Goal: Task Accomplishment & Management: Manage account settings

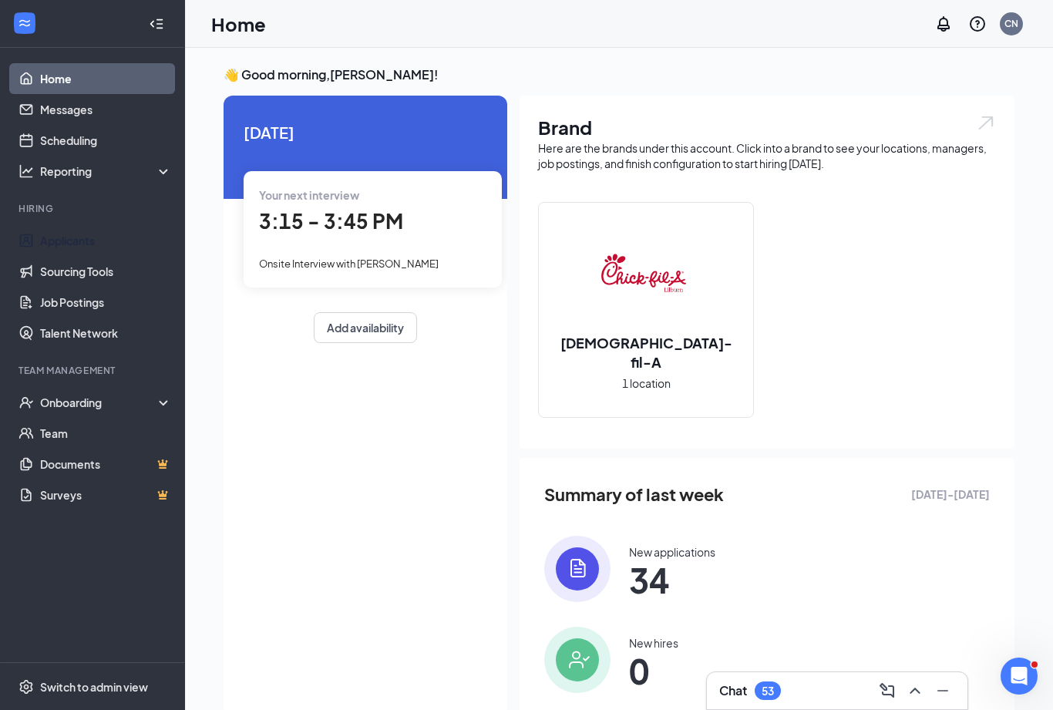
click at [79, 246] on link "Applicants" at bounding box center [106, 240] width 132 height 31
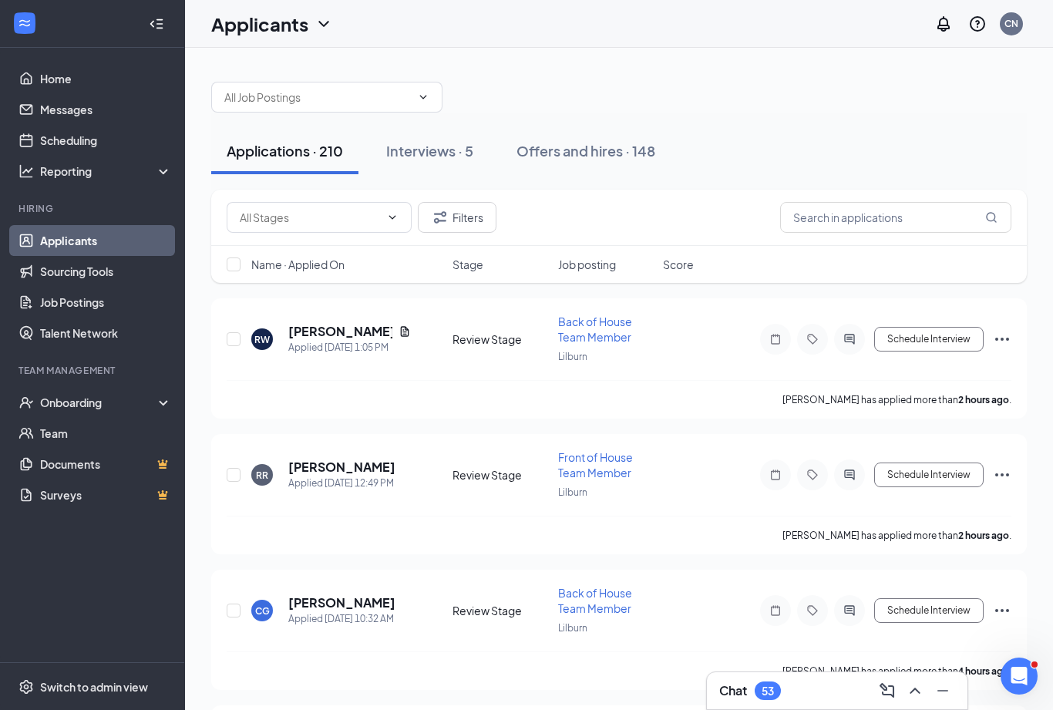
click at [456, 173] on button "Interviews · 5" at bounding box center [430, 151] width 118 height 46
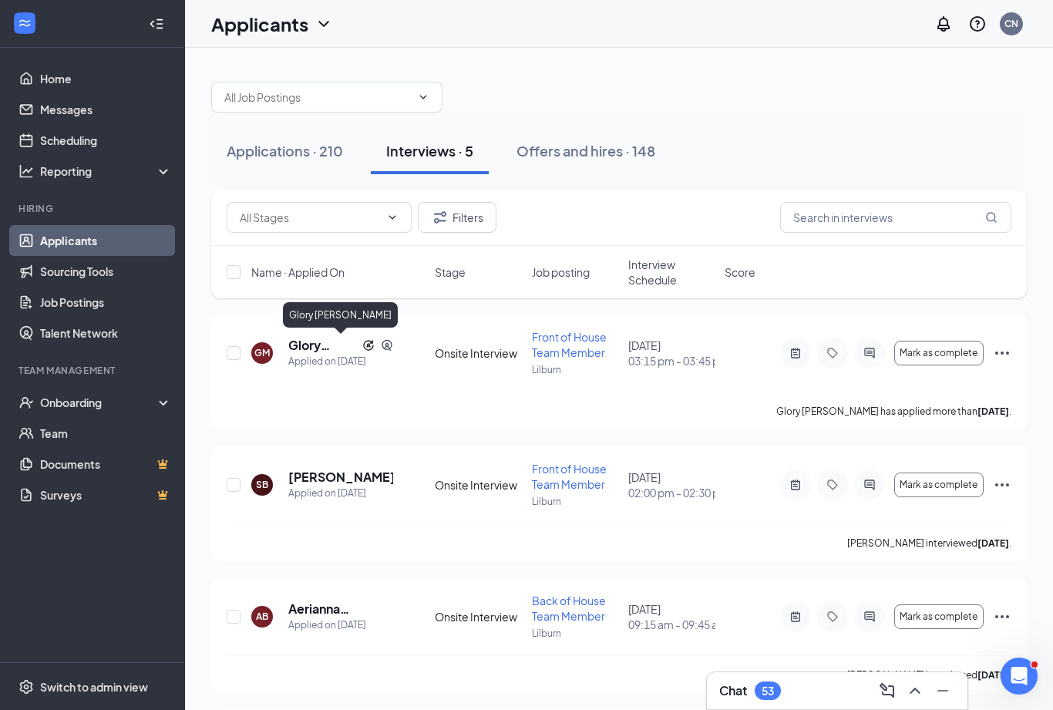
click at [312, 352] on h5 "Glory [PERSON_NAME]" at bounding box center [322, 345] width 68 height 17
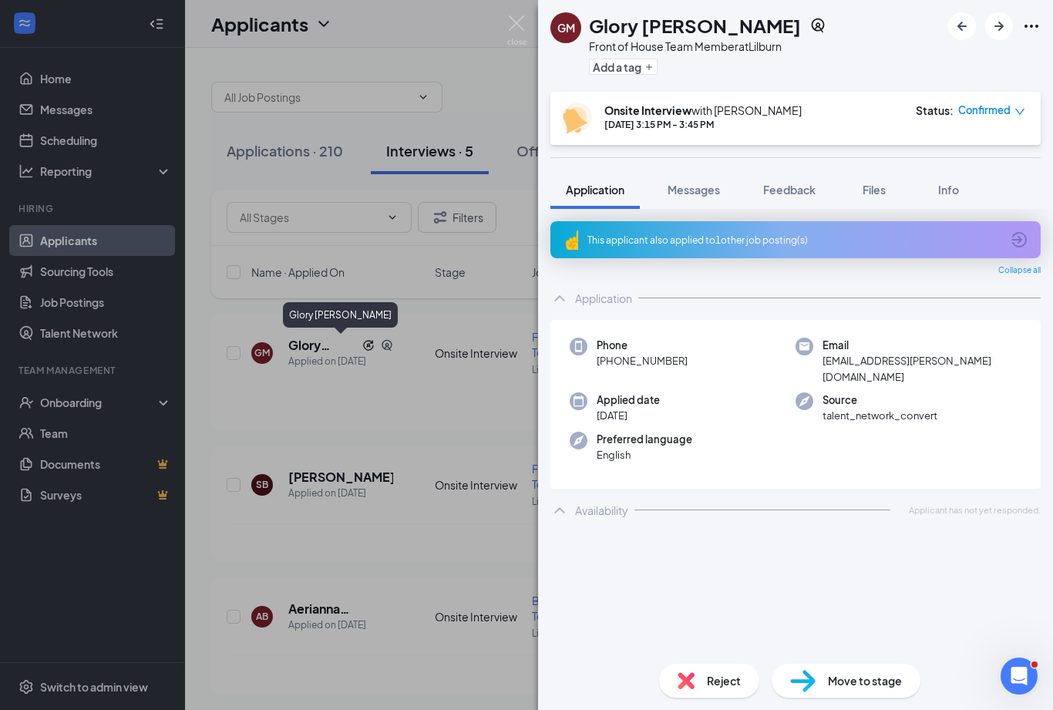
click at [793, 190] on span "Feedback" at bounding box center [789, 190] width 52 height 14
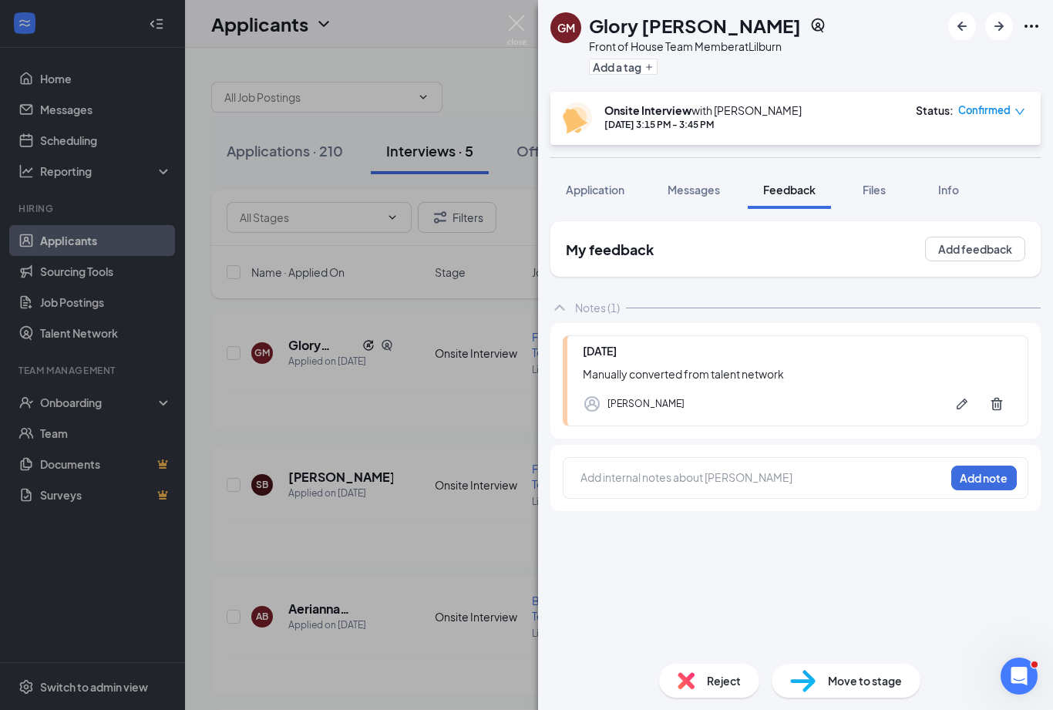
click at [995, 490] on button "Add note" at bounding box center [984, 478] width 66 height 25
click at [985, 490] on button "Add note" at bounding box center [984, 478] width 66 height 25
click at [844, 416] on div "[PERSON_NAME]" at bounding box center [797, 404] width 429 height 31
click at [759, 486] on div at bounding box center [762, 478] width 363 height 16
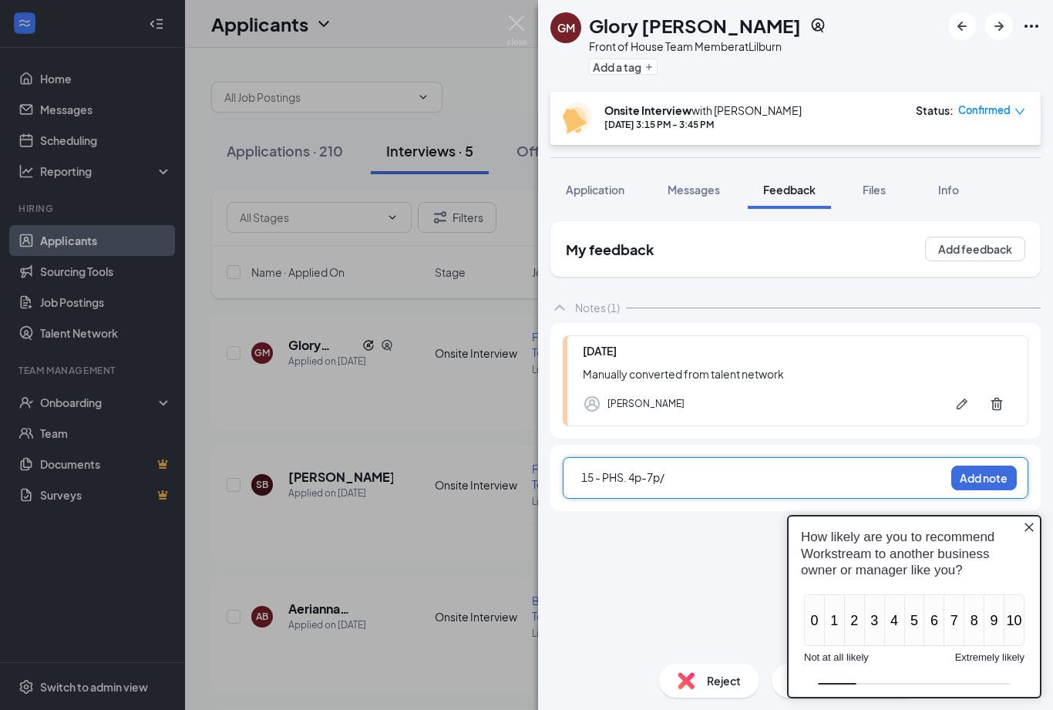
click at [1034, 528] on icon "Close button" at bounding box center [1029, 527] width 12 height 12
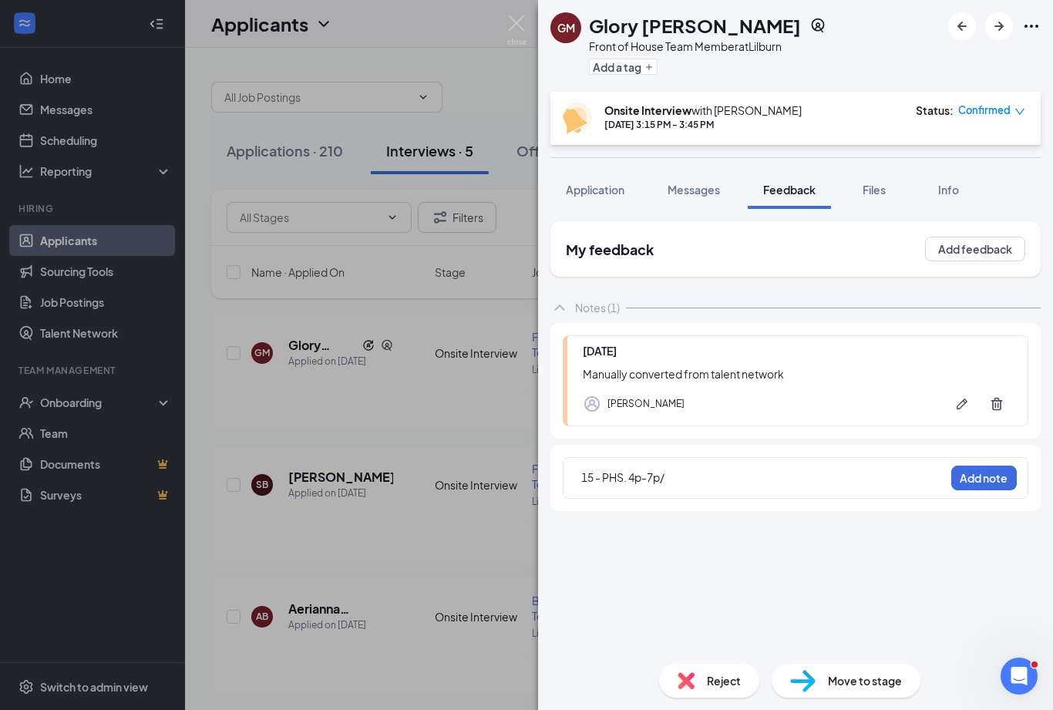
click at [756, 486] on div "15 - PHS. 4p-7p/" at bounding box center [762, 478] width 363 height 16
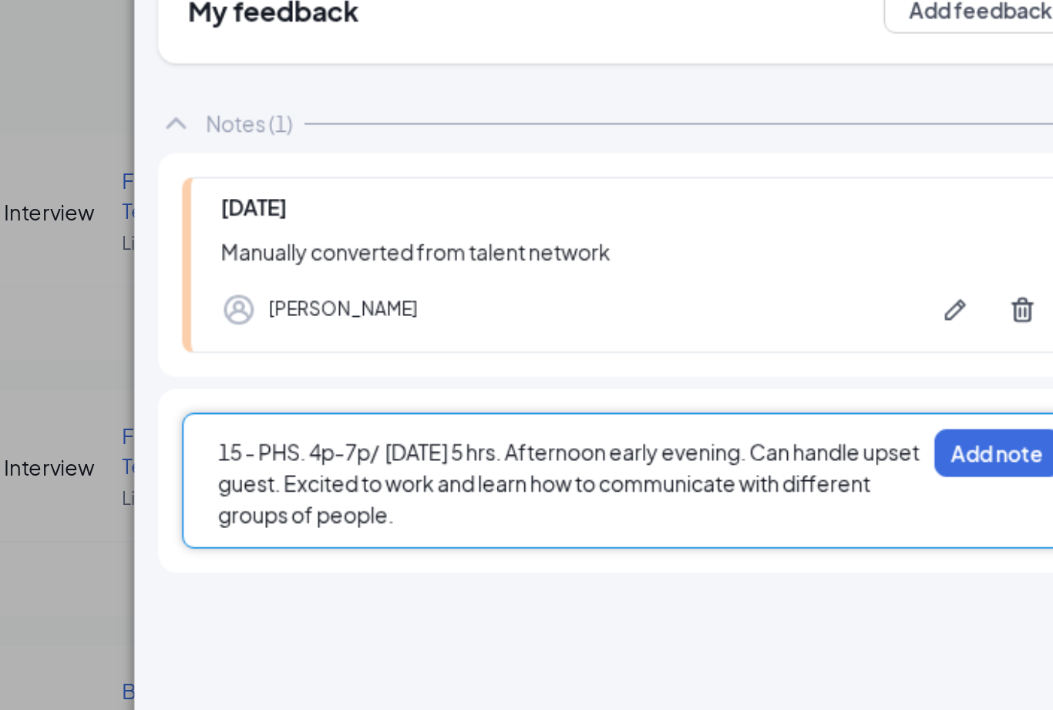
scroll to position [24, 0]
click at [581, 470] on div "15 - PHS. 4p-7p/ [DATE] 5 hrs. Afternoon early evening. Can handle upset guest.…" at bounding box center [762, 494] width 363 height 49
click at [551, 298] on div "My feedback Add feedback Notes (1) [DATE] Manually converted from talent networ…" at bounding box center [796, 436] width 490 height 430
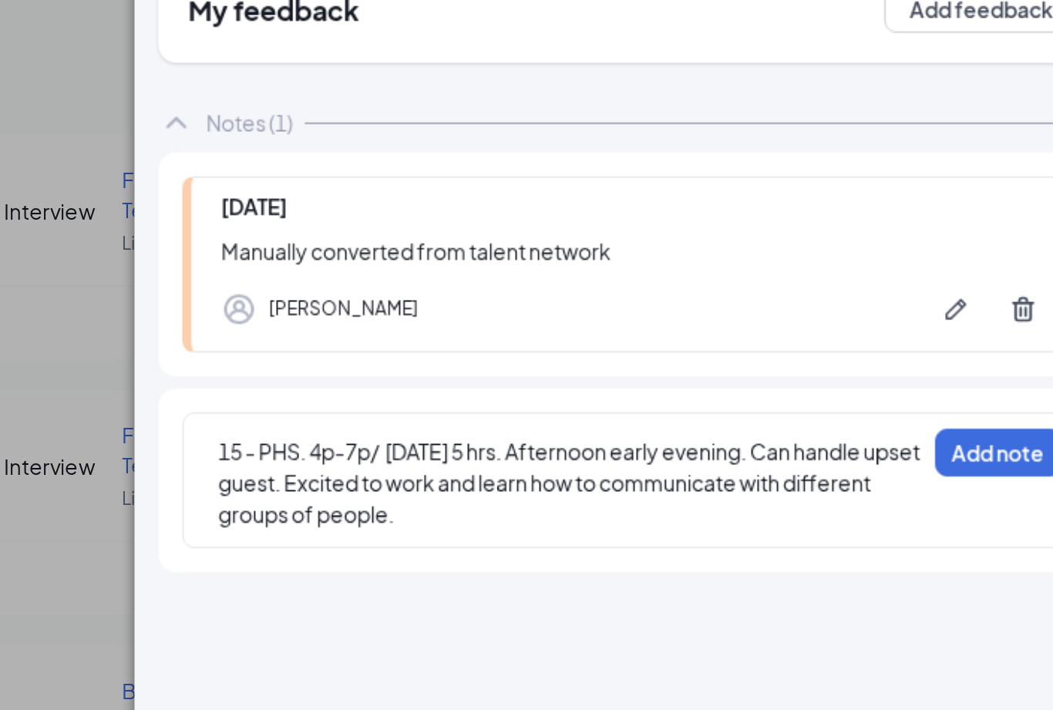
click at [581, 470] on div "15 - PHS. 4p-7p/ [DATE] 5 hrs. Afternoon early evening. Can handle upset guest.…" at bounding box center [762, 494] width 363 height 49
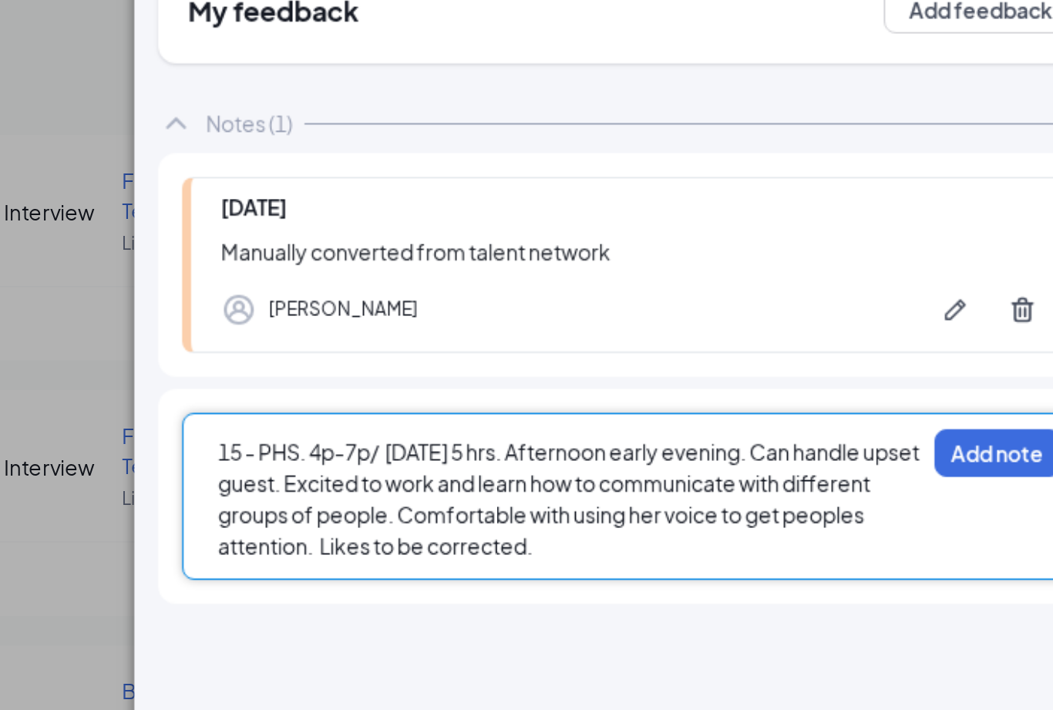
click at [581, 470] on span "15 - PHS. 4p-7p/ [DATE] 5 hrs. Afternoon early evening. Can handle upset guest.…" at bounding box center [763, 501] width 364 height 62
click at [581, 470] on div "15 - PHS. 4p-7p/ [DATE] 5 hrs. Afternoon early evening. Can handle upset guest.…" at bounding box center [762, 502] width 363 height 65
click at [581, 470] on span "15 - PHS. 4p-7p/ [DATE] 5 hrs. Afternoon early evening. Can handle upset guest.…" at bounding box center [763, 501] width 364 height 62
click at [581, 470] on div "15 - PHS. 4p-7p/ [DATE] 5 hrs. Afternoon early evening. Can handle upset guest.…" at bounding box center [762, 502] width 363 height 65
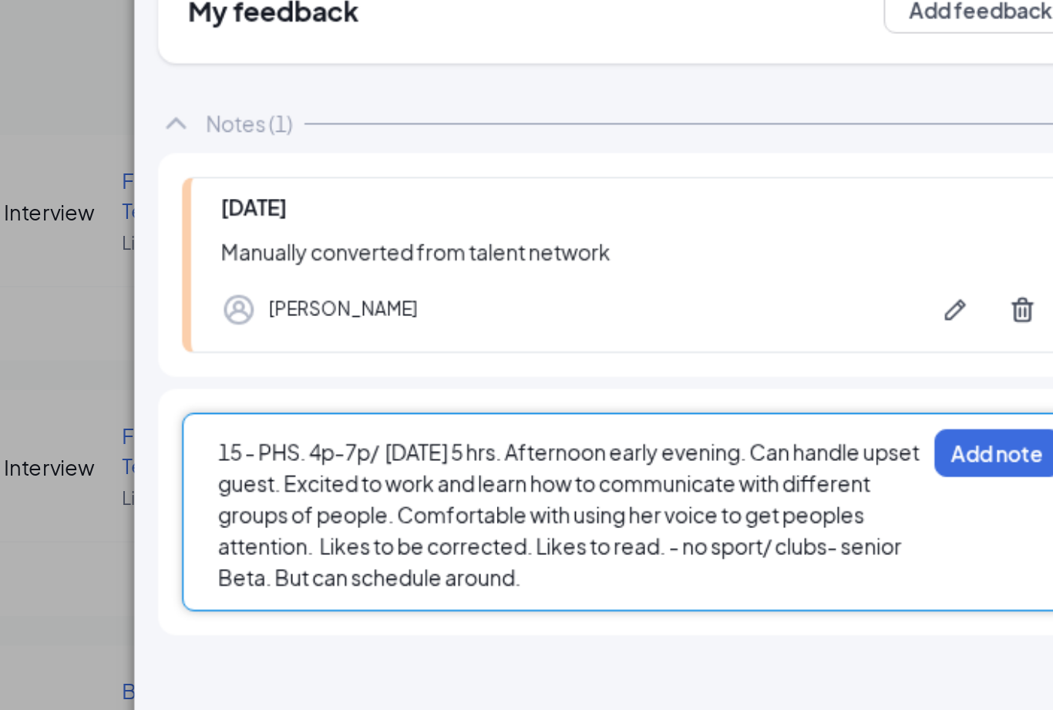
scroll to position [22, 0]
click at [581, 470] on div "15 - PHS. 4p-7p/ [DATE] 5 hrs. Afternoon early evening. Can handle upset guest.…" at bounding box center [762, 510] width 363 height 81
click at [581, 470] on span "15 - PHS. 4p-7p/ [DATE] 5 hrs. Afternoon early evening. Can handle upset guest.…" at bounding box center [763, 509] width 364 height 79
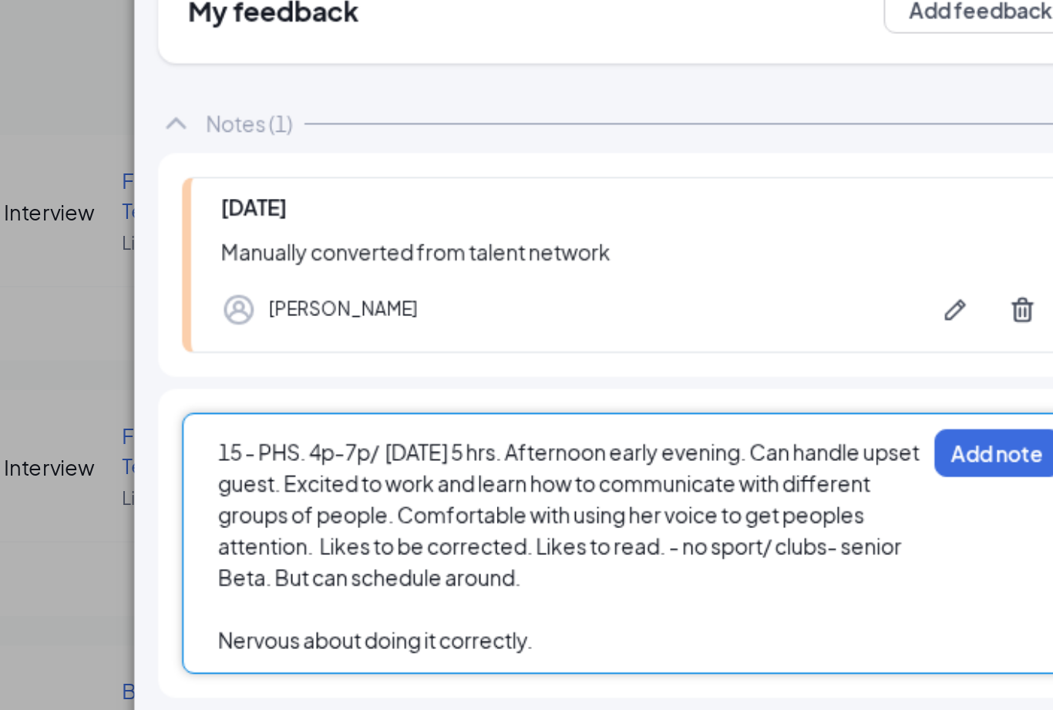
click at [581, 567] on div "Nervous about doing it correctly." at bounding box center [762, 575] width 363 height 16
click at [563, 457] on div "15 - PHS. 4p-7p/ [DATE] 5 hrs. Afternoon early evening. Can handle upset guest.…" at bounding box center [796, 524] width 466 height 135
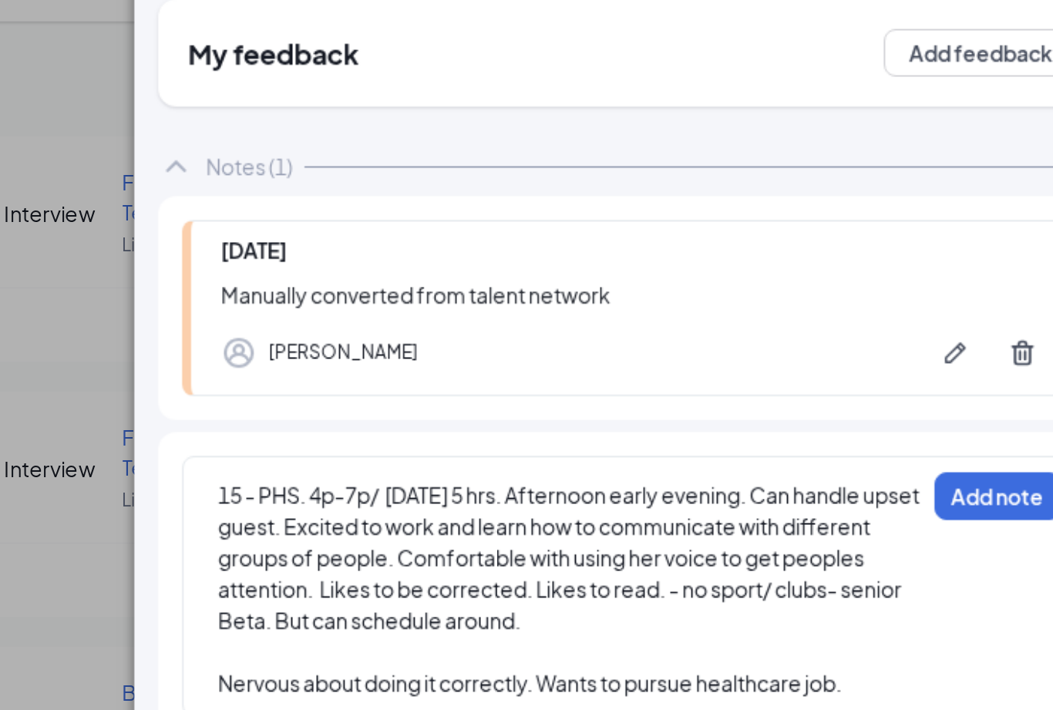
scroll to position [25, 0]
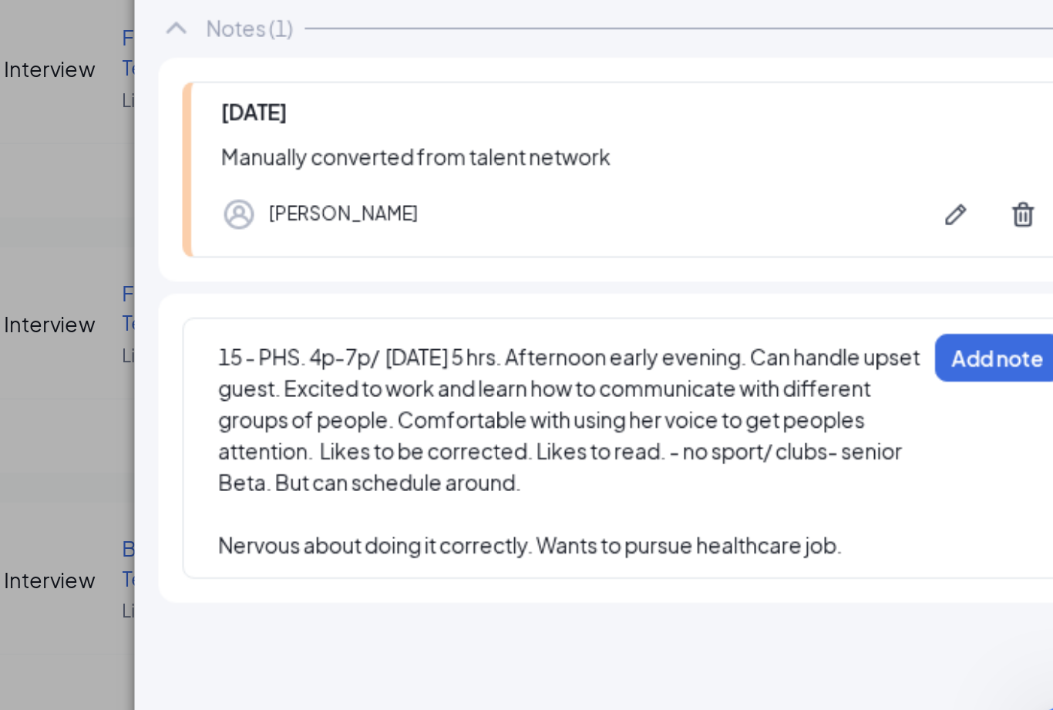
click at [563, 457] on div "15 - PHS. 4p-7p/ [DATE] 5 hrs. Afternoon early evening. Can handle upset guest.…" at bounding box center [796, 524] width 466 height 135
click at [581, 567] on div "Nervous about doing it correctly. Wants to pursue healthcare job." at bounding box center [762, 575] width 363 height 16
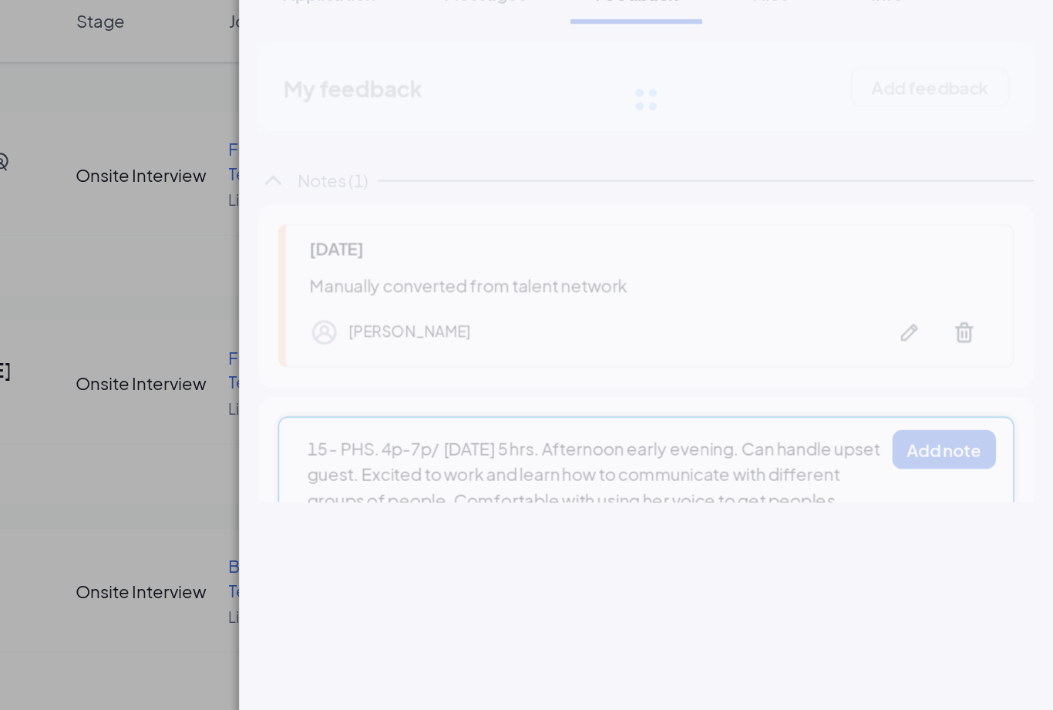
scroll to position [227, 0]
